Goal: Ask a question: Seek information or help from site administrators or community

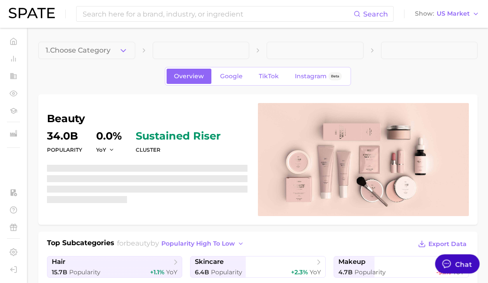
scroll to position [4243, 0]
click at [456, 267] on div "Chat" at bounding box center [464, 264] width 17 height 10
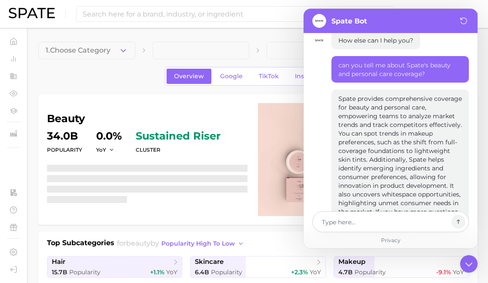
type textarea "x"
type textarea "c"
type textarea "x"
type textarea "ca"
type textarea "x"
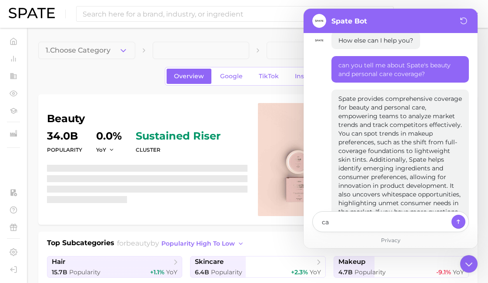
type textarea "can"
type textarea "x"
type textarea "can"
type textarea "x"
type textarea "can y"
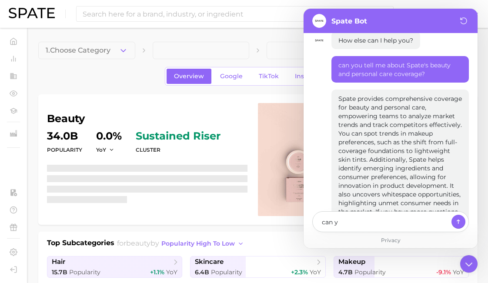
type textarea "x"
type textarea "can yo"
type textarea "x"
type textarea "can you"
type textarea "x"
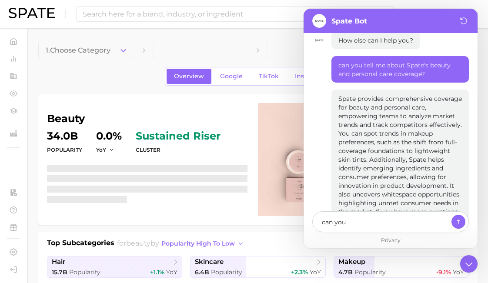
type textarea "can you"
type textarea "x"
type textarea "can you w"
type textarea "x"
type textarea "can you wri"
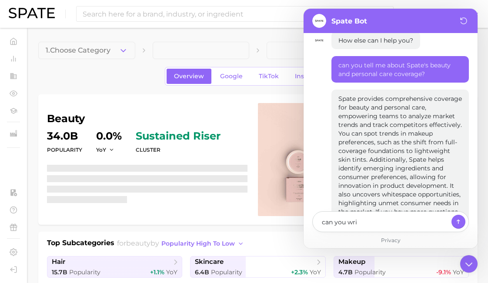
type textarea "x"
type textarea "can you writ"
type textarea "x"
type textarea "can you write"
type textarea "x"
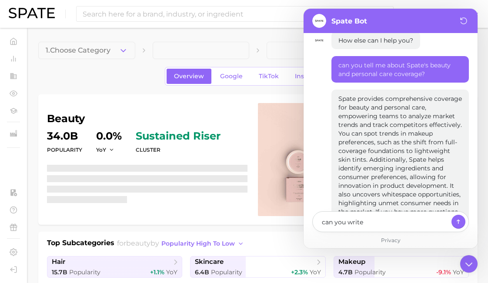
type textarea "can you write o"
type textarea "x"
type textarea "can you write on"
type textarea "x"
type textarea "can you write one"
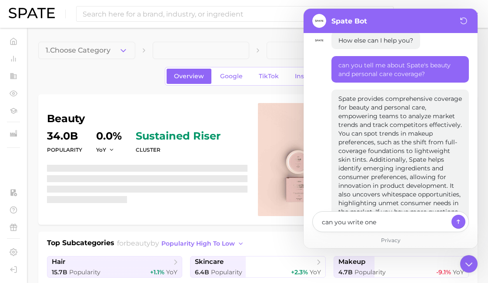
type textarea "x"
type textarea "can you write one"
type textarea "x"
type textarea "can you write one s"
type textarea "x"
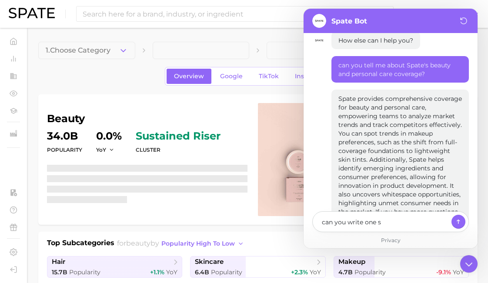
type textarea "can you write one se"
type textarea "x"
type textarea "can you write one sen"
type textarea "x"
type textarea "can you write one sent"
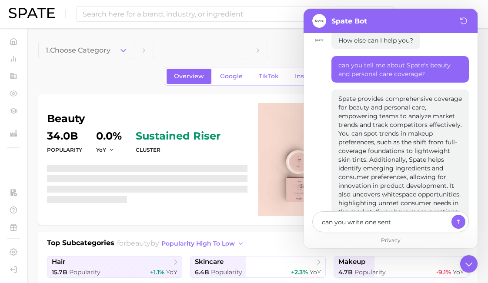
type textarea "x"
type textarea "can you write one sente"
type textarea "x"
type textarea "can you write one senten"
type textarea "x"
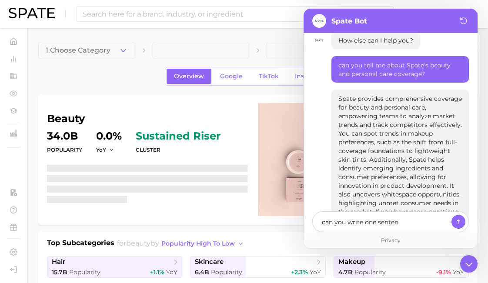
type textarea "can you write one sentenc"
type textarea "x"
type textarea "can you write one sentence"
type textarea "x"
type textarea "can you write one sentence"
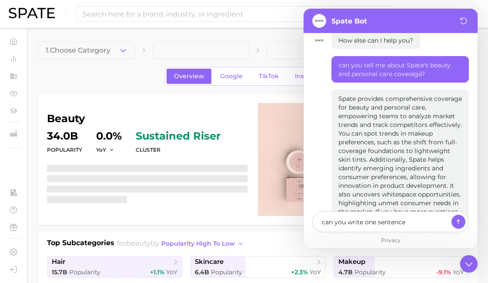
type textarea "x"
type textarea "can you write one sentence a"
type textarea "x"
type textarea "can you write one sentence ab"
type textarea "x"
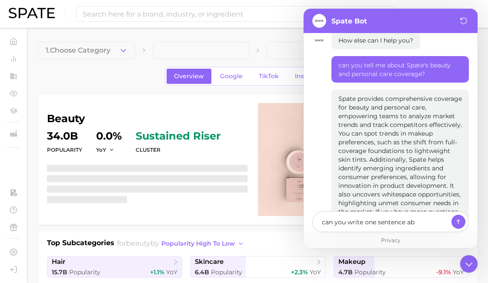
type textarea "can you write one sentence abo"
type textarea "x"
type textarea "can you write one sentence about"
type textarea "x"
type textarea "can you write one sentence about"
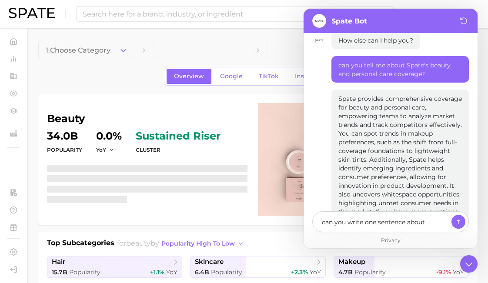
type textarea "x"
type textarea "can you write one sentence about t"
type textarea "x"
type textarea "can you write one sentence about tr"
type textarea "x"
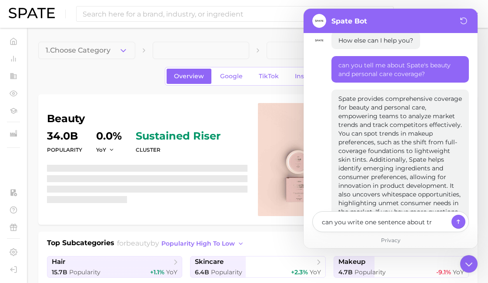
type textarea "can you write one sentence about tre"
type textarea "x"
type textarea "can you write one sentence about tren"
type textarea "x"
type textarea "can you write one sentence about trend"
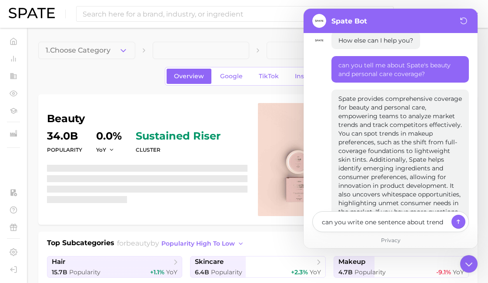
type textarea "x"
type textarea "can you write one sentence about trend"
type textarea "x"
type textarea "can you write one sentence about trend p"
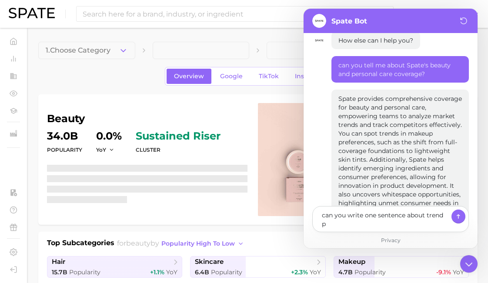
type textarea "x"
type textarea "can you write one sentence about trend pr"
type textarea "x"
type textarea "can you write one sentence about trend pre"
type textarea "x"
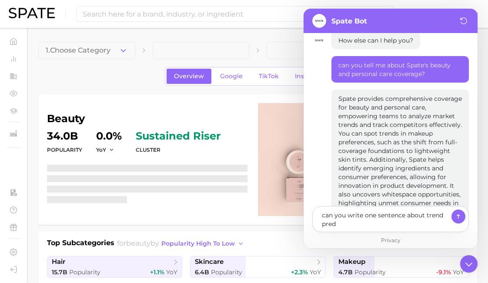
type textarea "can you write one sentence about trend predi"
type textarea "x"
type textarea "can you write one sentence about trend predic"
drag, startPoint x: 376, startPoint y: 225, endPoint x: 426, endPoint y: 216, distance: 49.9
click at [426, 216] on textarea "can you write one sentence about trend predic" at bounding box center [385, 219] width 127 height 19
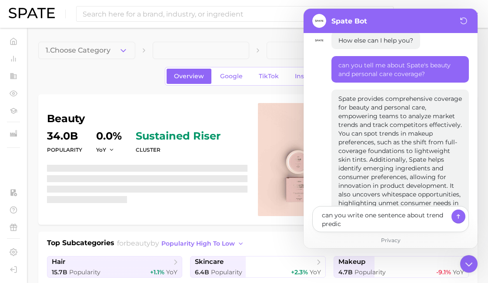
type textarea "x"
type textarea "can you write one sentence aboutS"
type textarea "x"
type textarea "can you write one sentence aboutSp"
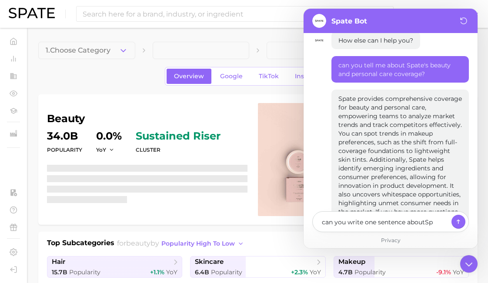
type textarea "x"
type textarea "can you write one sentence aboutSpa"
type textarea "x"
type textarea "can you write one sentence aboutSpat"
type textarea "x"
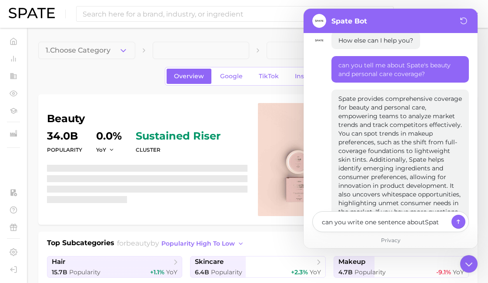
type textarea "can you write one sentence aboutSpate"
type textarea "x"
type textarea "can you write one sentence aboutSpate'"
type textarea "x"
type textarea "can you write one sentence aboutSpate's"
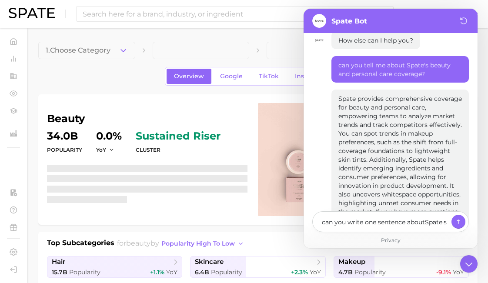
type textarea "x"
type textarea "can you write one sentence aboutSpate's"
type textarea "x"
type textarea "can you write one sentence aboutSpate's t"
type textarea "x"
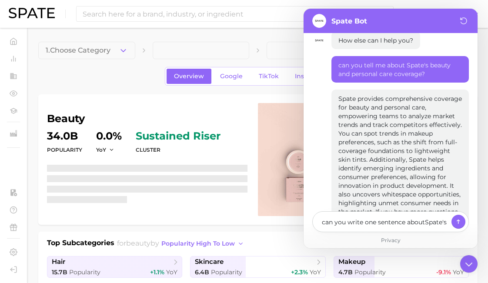
type textarea "can you write one sentence aboutSpate's tr"
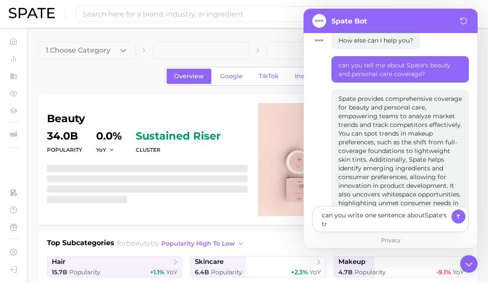
type textarea "x"
type textarea "can you write one sentence aboutSpate's tre"
type textarea "x"
type textarea "can you write one sentence aboutSpate's tren"
type textarea "x"
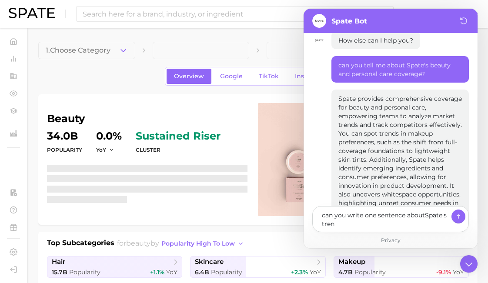
type textarea "can you write one sentence aboutSpate's trend"
type textarea "x"
type textarea "can you write one sentence aboutSpate's trend"
type textarea "x"
type textarea "can you write one sentence aboutSpate's trend p"
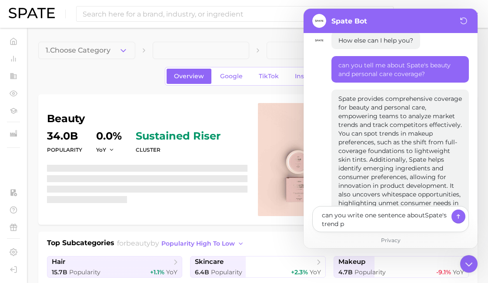
type textarea "x"
type textarea "can you write one sentence aboutSpate's trend pr"
type textarea "x"
type textarea "can you write one sentence aboutSpate's trend pre"
type textarea "x"
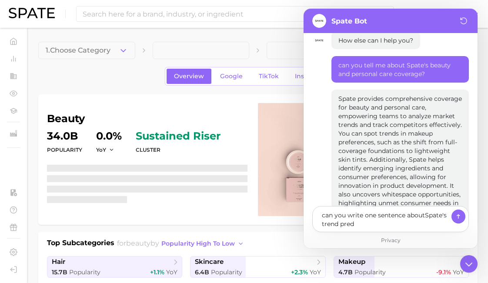
type textarea "can you write one sentence aboutSpate's trend predi"
type textarea "x"
type textarea "can you write one sentence aboutSpate's trend predic"
type textarea "x"
type textarea "can you write one sentence aboutSpate's trend predict"
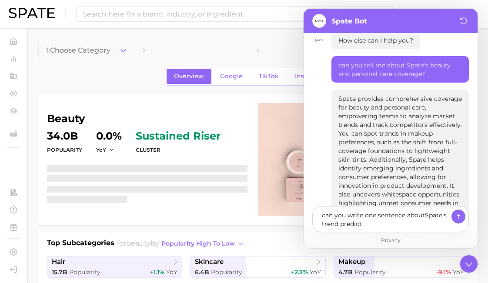
type textarea "x"
type textarea "can you write one sentence aboutSpate's trend predicti"
type textarea "x"
type textarea "can you write one sentence aboutSpate's trend predictio"
type textarea "x"
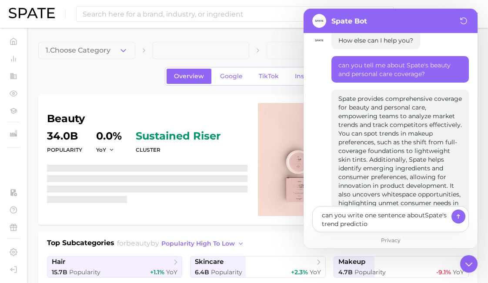
type textarea "can you write one sentence aboutSpate's trend prediction"
type textarea "x"
type textarea "can you write one sentence aboutSpate's trend prediction"
type textarea "x"
type textarea "can you write one sentence aboutSpate's trend prediction m"
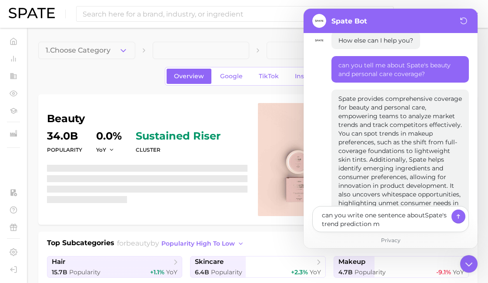
type textarea "x"
type textarea "can you write one sentence aboutSpate's trend prediction me"
type textarea "x"
type textarea "can you write one sentence aboutSpate's trend prediction met"
type textarea "x"
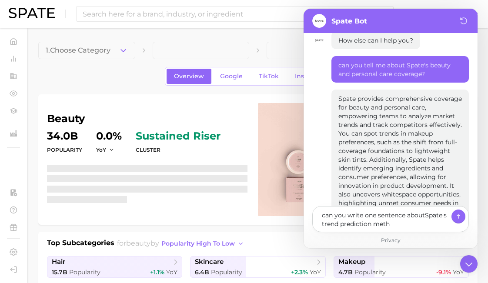
type textarea "can you write one sentence aboutSpate's trend prediction metho"
type textarea "x"
type textarea "can you write one sentence aboutSpate's trend prediction method"
type textarea "x"
type textarea "can you write one sentence aboutSpate's trend prediction metho"
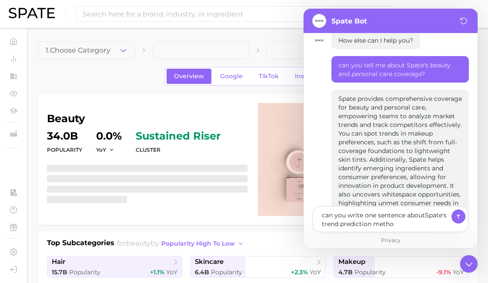
type textarea "x"
type textarea "can you write one sentence aboutSpate's trend prediction methodo"
type textarea "x"
type textarea "can you write one sentence aboutSpate's trend prediction methodol"
type textarea "x"
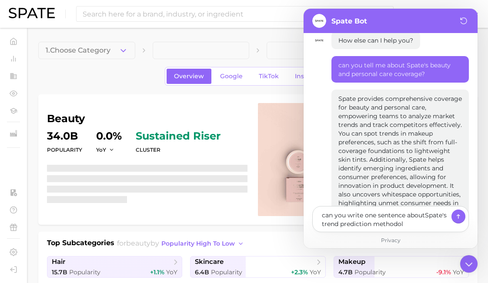
type textarea "can you write one sentence aboutSpate's trend prediction methodolo"
type textarea "x"
type textarea "can you write one sentence aboutSpate's trend prediction methodolog"
type textarea "x"
type textarea "can you write one sentence aboutSpate's trend prediction methodology"
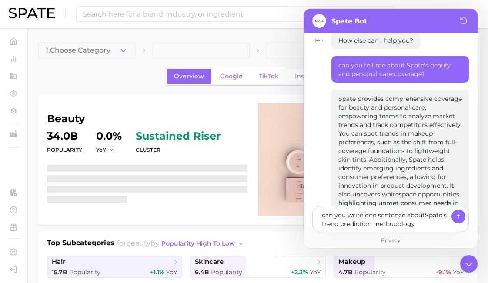
type textarea "x"
type textarea "can you write one sentence aboutSpate's trend prediction methodology"
type textarea "x"
type textarea "can you write one sentence aboutSpate's trend prediction methodology a"
type textarea "x"
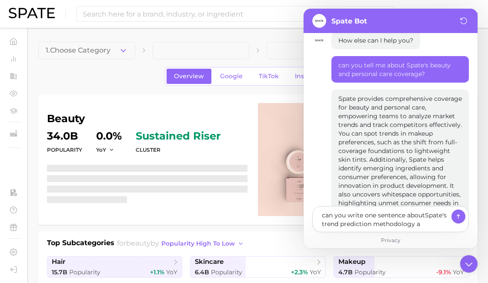
type textarea "can you write one sentence aboutSpate's trend prediction methodology an"
type textarea "x"
type textarea "can you write one sentence aboutSpate's trend prediction methodology and"
type textarea "x"
type textarea "can you write one sentence aboutSpate's trend prediction methodology and"
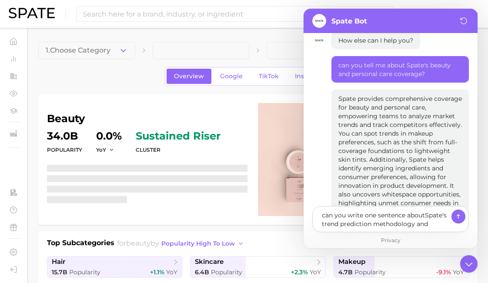
type textarea "x"
type textarea "can you write one sentence aboutSpate's trend prediction methodology and a"
type textarea "x"
type textarea "can you write one sentence aboutSpate's trend prediction methodology and ac"
type textarea "x"
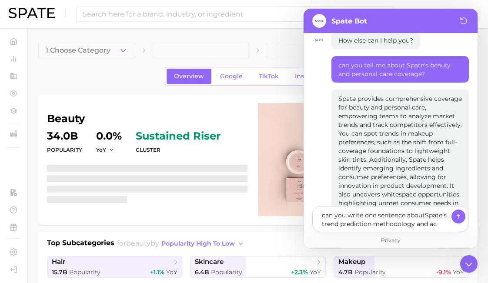
type textarea "can you write one sentence aboutSpate's trend prediction methodology and acc"
type textarea "x"
type textarea "can you write one sentence aboutSpate's trend prediction methodology and accu"
type textarea "x"
type textarea "can you write one sentence aboutSpate's trend prediction methodology and accuc"
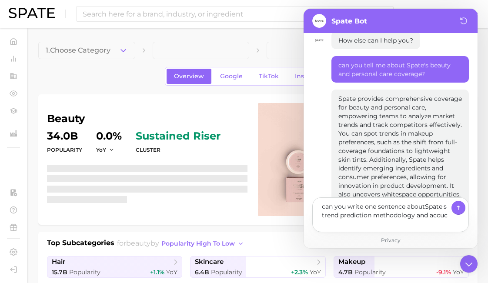
type textarea "x"
type textarea "can you write one sentence aboutSpate's trend prediction methodology and accucr"
type textarea "x"
type textarea "can you write one sentence aboutSpate's trend prediction methodology and accucra"
type textarea "x"
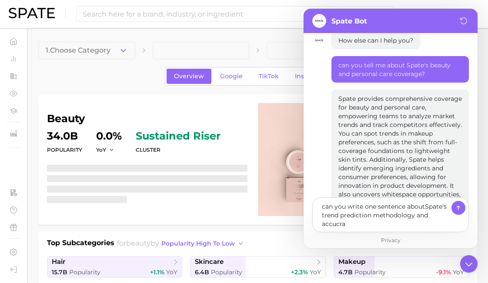
type textarea "can you write one sentence aboutSpate's trend prediction methodology and accucr…"
type textarea "x"
type textarea "can you write one sentence aboutSpate's trend prediction methodology and accucr…"
type textarea "x"
type textarea "can you write one sentence aboutSpate's trend prediction methodology and accucr…"
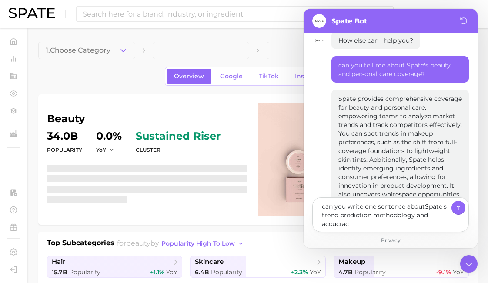
type textarea "x"
type textarea "can you write one sentence aboutSpate's trend prediction methodology and accucra"
type textarea "x"
type textarea "can you write one sentence aboutSpate's trend prediction methodology and accucr"
type textarea "x"
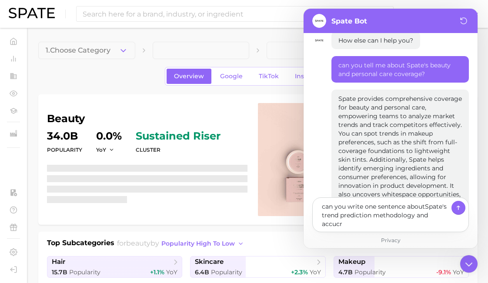
type textarea "can you write one sentence aboutSpate's trend prediction methodology and accuc"
type textarea "x"
type textarea "can you write one sentence aboutSpate's trend prediction methodology and accu"
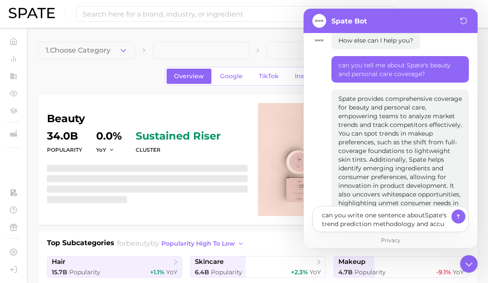
type textarea "x"
type textarea "can you write one sentence aboutSpate's trend prediction methodology and accur"
type textarea "x"
type textarea "can you write one sentence aboutSpate's trend prediction methodology and accura"
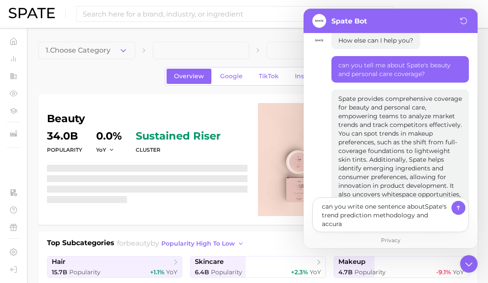
type textarea "x"
type textarea "can you write one sentence aboutSpate's trend prediction methodology and accurac"
type textarea "x"
type textarea "can you write one sentence aboutSpate's trend prediction methodology and accura…"
type textarea "x"
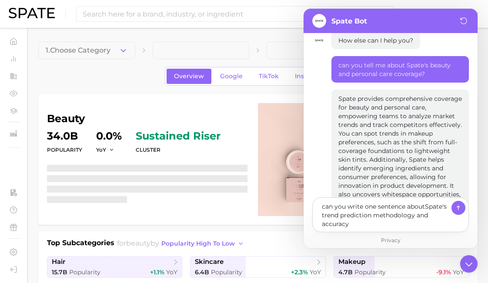
type textarea "can you write one sentence aboutSpate's trend prediction methodology and accura…"
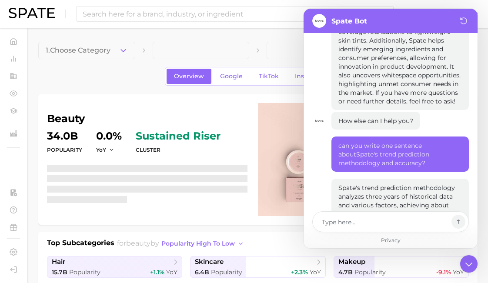
scroll to position [4365, 0]
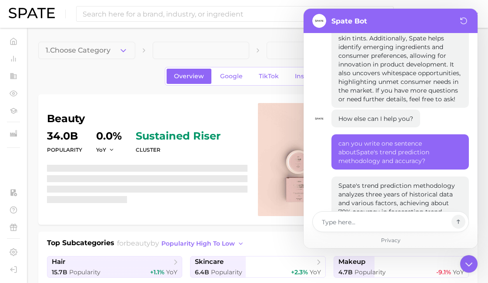
drag, startPoint x: 337, startPoint y: 131, endPoint x: 449, endPoint y: 171, distance: 118.5
click at [449, 177] on div "Spate's trend prediction methodology analyzes three years of historical data an…" at bounding box center [401, 203] width 138 height 53
